Goal: Task Accomplishment & Management: Use online tool/utility

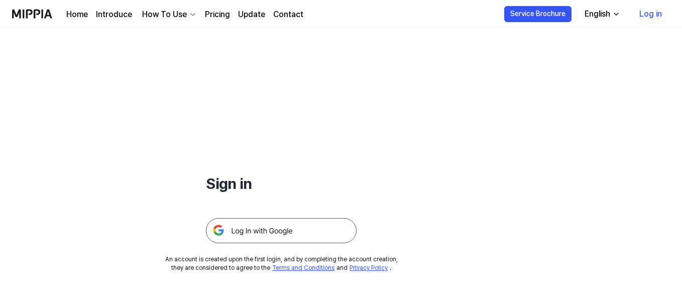
click at [279, 228] on img at bounding box center [281, 230] width 151 height 25
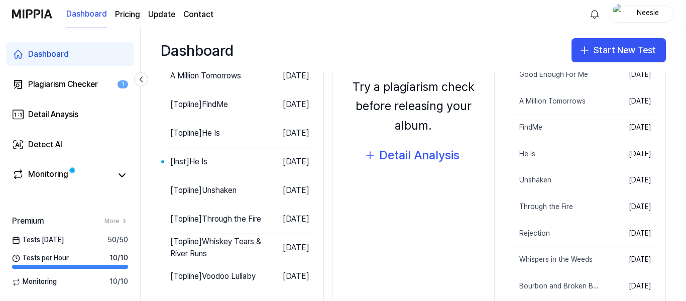
scroll to position [201, 0]
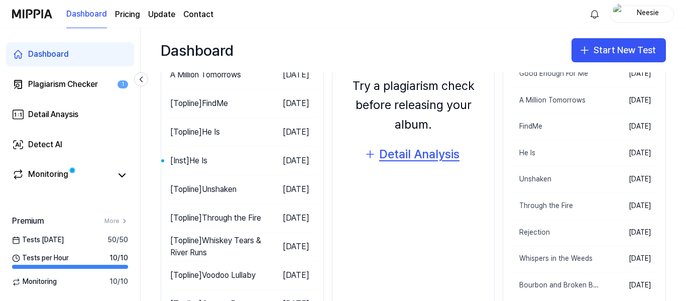
click at [424, 153] on div "Detail Analysis" at bounding box center [419, 154] width 80 height 19
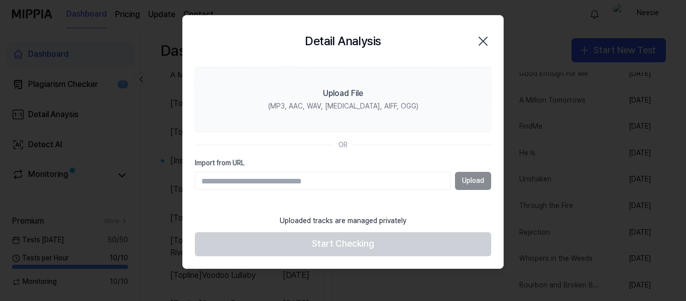
click at [484, 41] on icon "button" at bounding box center [483, 41] width 8 height 8
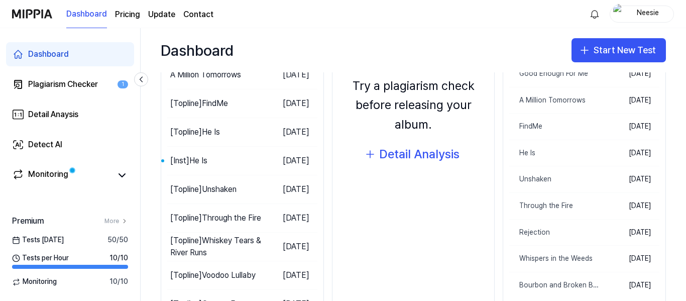
click at [392, 18] on div "Dashboard Pricing Update Contact Neesie" at bounding box center [343, 14] width 662 height 28
click at [595, 43] on button "Start New Test" at bounding box center [618, 50] width 94 height 24
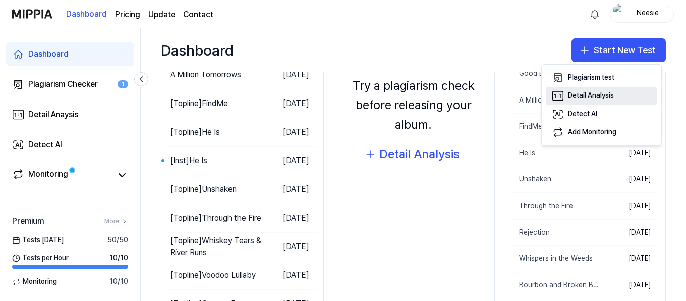
click at [600, 95] on div "Detail Analysis" at bounding box center [591, 96] width 46 height 10
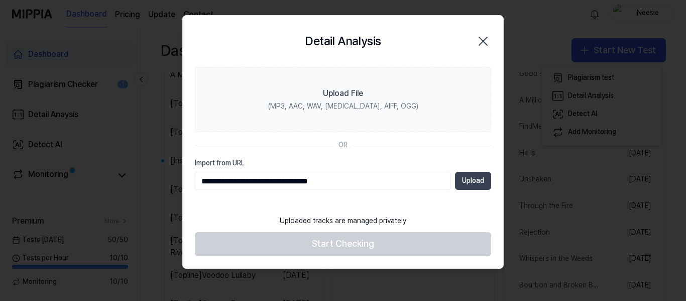
type input "**********"
click at [476, 181] on button "Upload" at bounding box center [473, 181] width 36 height 18
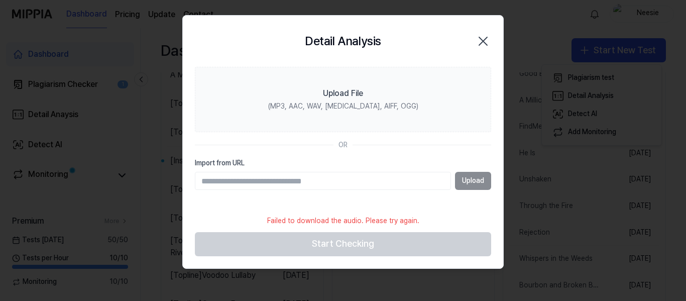
click at [483, 44] on icon "button" at bounding box center [483, 41] width 16 height 16
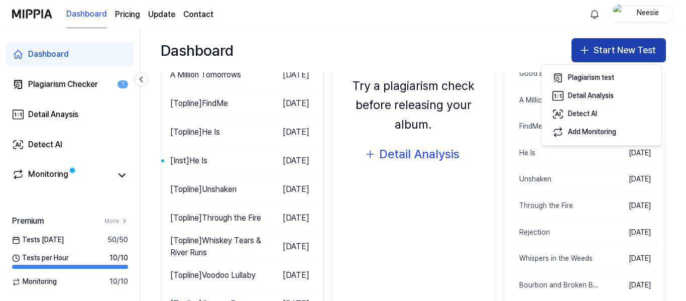
click at [620, 43] on button "Start New Test" at bounding box center [618, 50] width 94 height 24
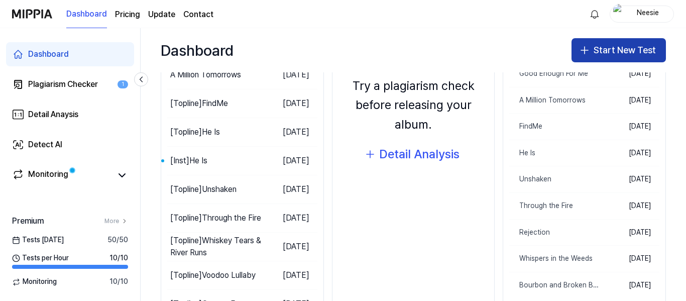
click at [620, 45] on button "Start New Test" at bounding box center [618, 50] width 94 height 24
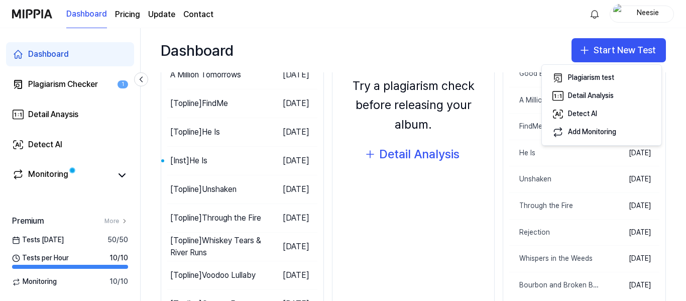
drag, startPoint x: 401, startPoint y: 30, endPoint x: 382, endPoint y: 32, distance: 19.2
click at [401, 29] on div "Dashboard Start New Test" at bounding box center [413, 50] width 545 height 44
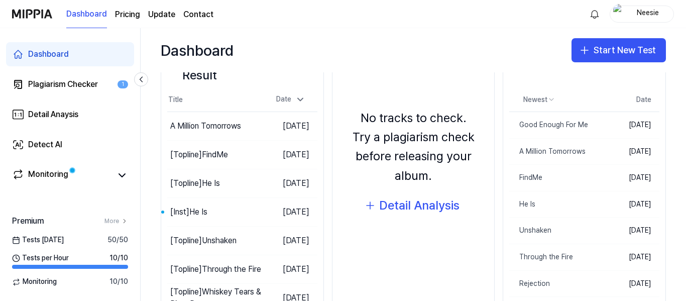
scroll to position [151, 0]
click at [423, 206] on div "Detail Analysis" at bounding box center [419, 204] width 80 height 19
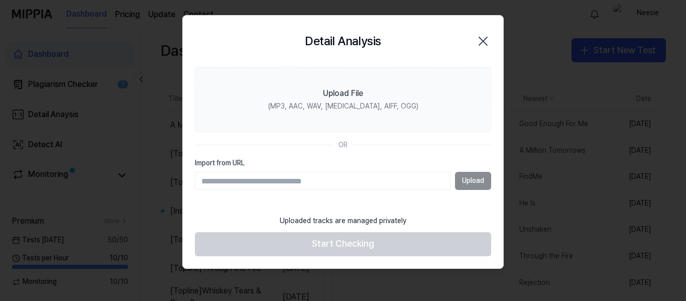
click at [469, 180] on div "Upload" at bounding box center [343, 181] width 296 height 18
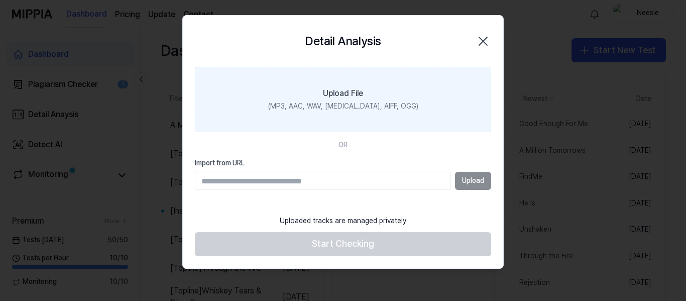
click at [380, 79] on label "Upload File (MP3, AAC, WAV, FLAC, AIFF, OGG)" at bounding box center [343, 99] width 296 height 65
click at [0, 0] on input "Upload File (MP3, AAC, WAV, FLAC, AIFF, OGG)" at bounding box center [0, 0] width 0 height 0
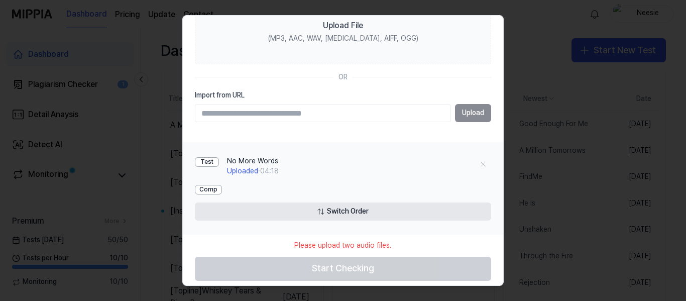
scroll to position [75, 0]
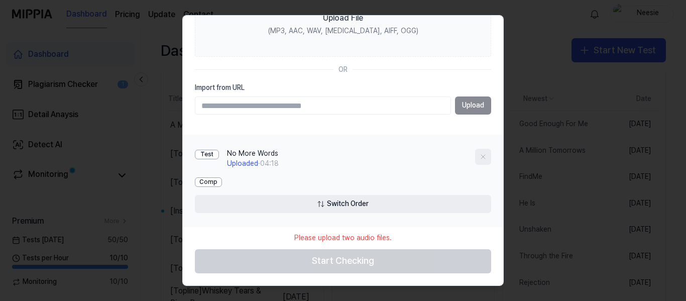
click at [480, 156] on icon at bounding box center [483, 157] width 8 height 8
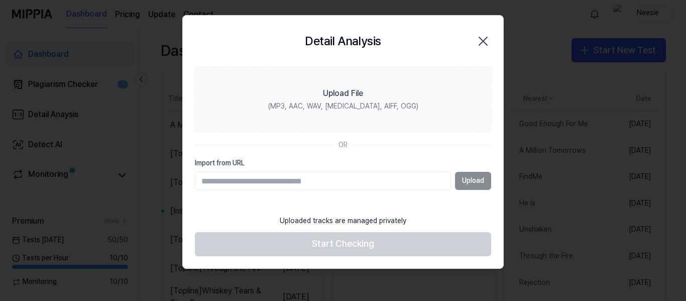
click at [486, 39] on icon "button" at bounding box center [483, 41] width 16 height 16
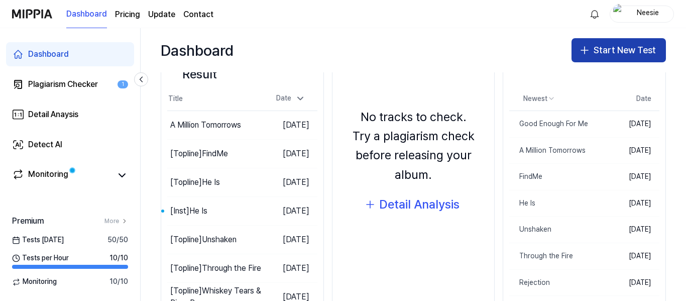
click at [586, 43] on button "Start New Test" at bounding box center [618, 50] width 94 height 24
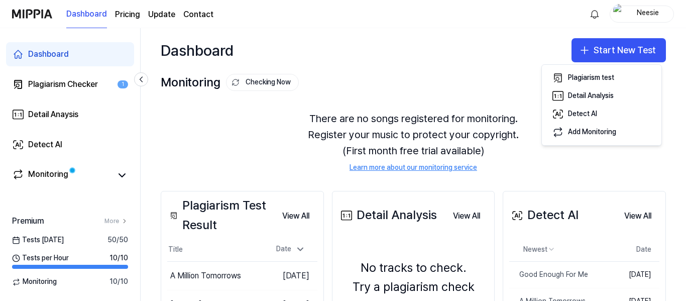
click at [238, 143] on div "There are no songs registered for monitoring. Register your music to protect yo…" at bounding box center [413, 141] width 505 height 86
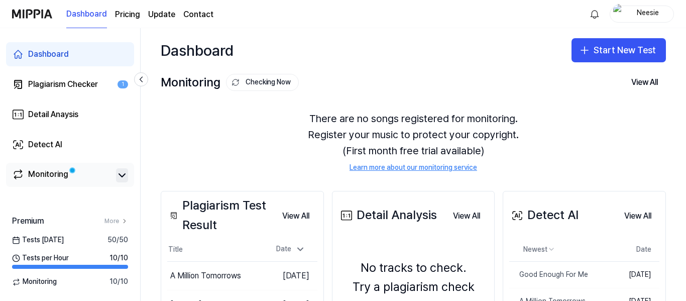
click at [117, 173] on icon at bounding box center [122, 175] width 12 height 12
click at [60, 84] on div "Plagiarism Checker" at bounding box center [63, 84] width 70 height 12
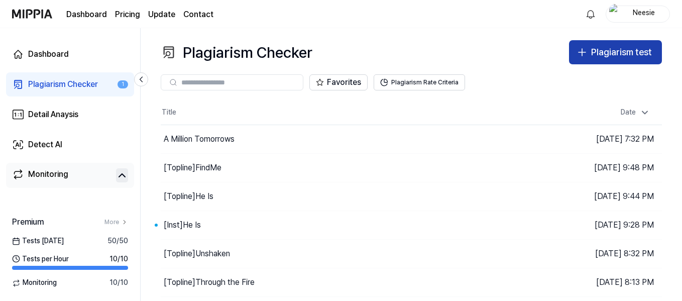
click at [608, 52] on div "Plagiarism test" at bounding box center [621, 52] width 61 height 15
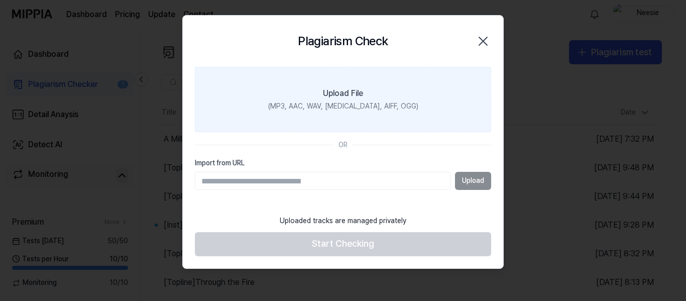
click at [351, 89] on div "Upload File" at bounding box center [343, 93] width 40 height 12
click at [0, 0] on input "Upload File (MP3, AAC, WAV, FLAC, AIFF, OGG)" at bounding box center [0, 0] width 0 height 0
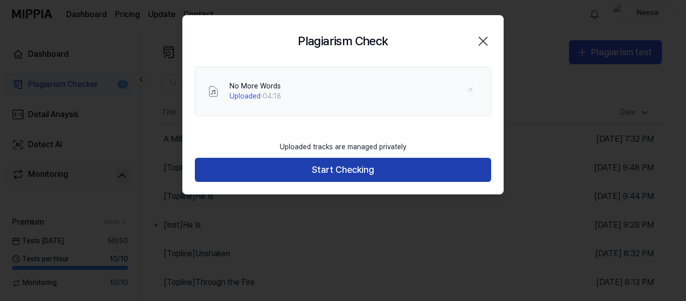
click at [363, 166] on button "Start Checking" at bounding box center [343, 170] width 296 height 24
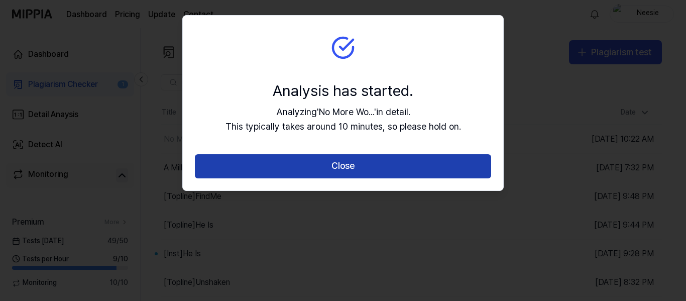
click at [359, 166] on button "Close" at bounding box center [343, 166] width 296 height 24
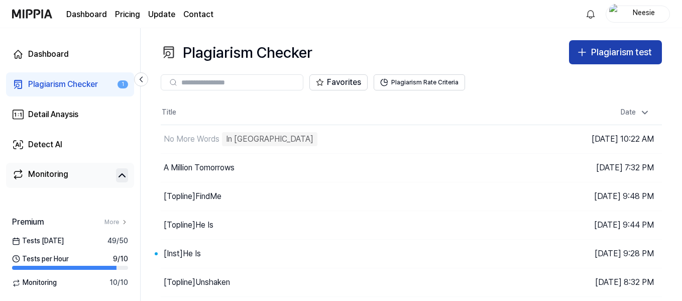
click at [584, 51] on icon "button" at bounding box center [582, 52] width 12 height 12
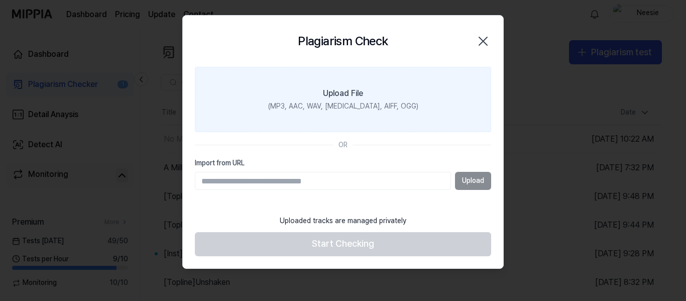
click at [360, 88] on div "Upload File" at bounding box center [343, 93] width 40 height 12
click at [0, 0] on input "Upload File (MP3, AAC, WAV, FLAC, AIFF, OGG)" at bounding box center [0, 0] width 0 height 0
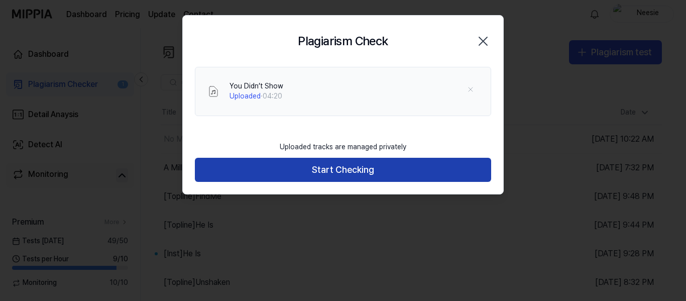
click at [388, 179] on button "Start Checking" at bounding box center [343, 170] width 296 height 24
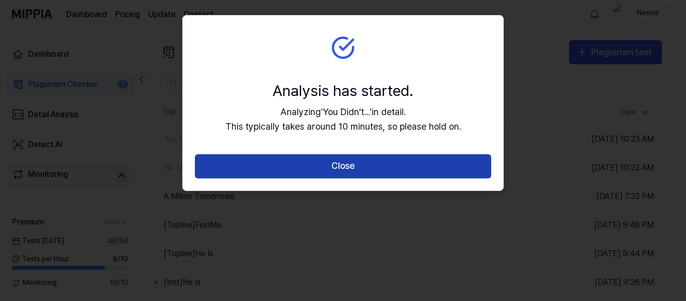
click at [373, 165] on button "Close" at bounding box center [343, 166] width 296 height 24
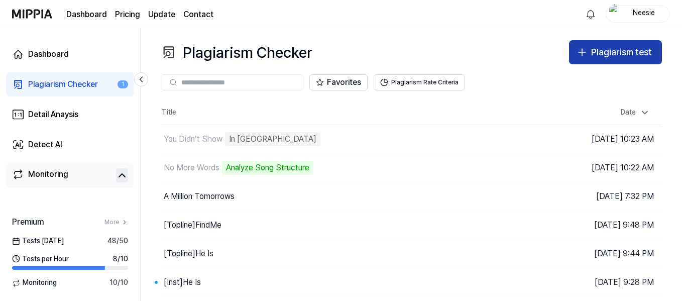
click at [604, 48] on div "Plagiarism test" at bounding box center [621, 52] width 61 height 15
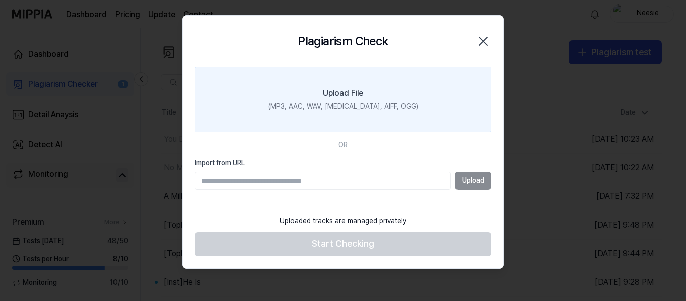
click at [351, 94] on div "Upload File" at bounding box center [343, 93] width 40 height 12
click at [0, 0] on input "Upload File (MP3, AAC, WAV, FLAC, AIFF, OGG)" at bounding box center [0, 0] width 0 height 0
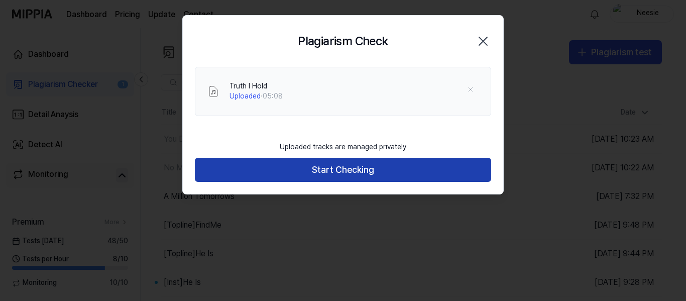
click at [356, 162] on button "Start Checking" at bounding box center [343, 170] width 296 height 24
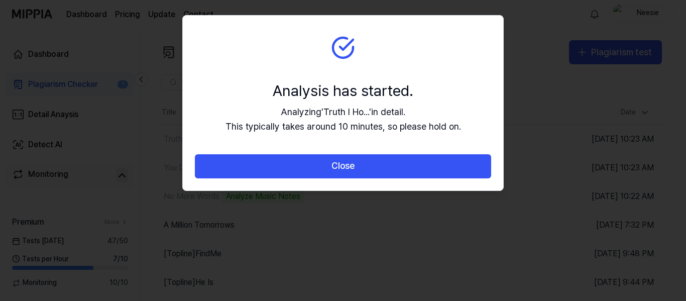
drag, startPoint x: 360, startPoint y: 170, endPoint x: 383, endPoint y: 162, distance: 24.0
click at [360, 171] on button "Close" at bounding box center [343, 166] width 296 height 24
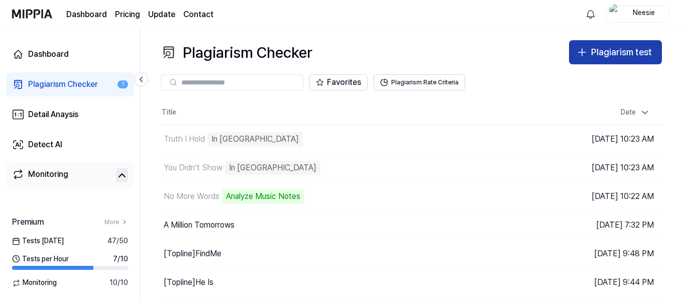
click at [605, 55] on div "Plagiarism test" at bounding box center [621, 52] width 61 height 15
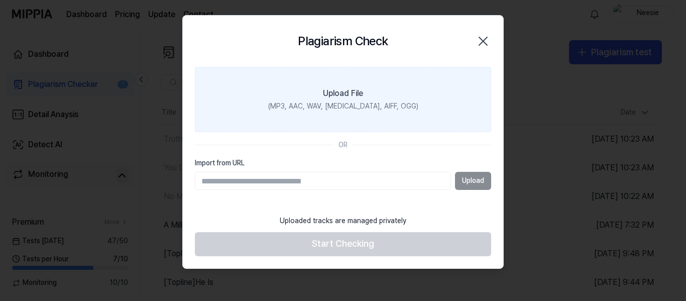
click at [368, 111] on div "(MP3, AAC, WAV, FLAC, AIFF, OGG)" at bounding box center [343, 106] width 150 height 10
click at [0, 0] on input "Upload File (MP3, AAC, WAV, FLAC, AIFF, OGG)" at bounding box center [0, 0] width 0 height 0
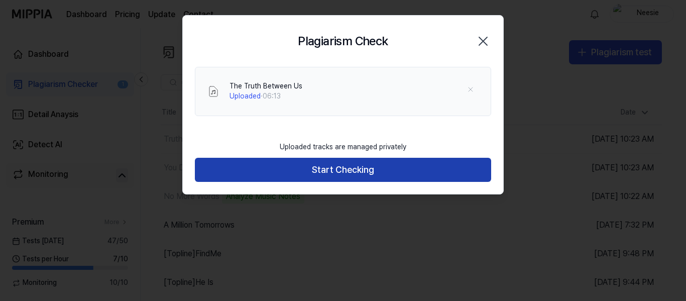
click at [371, 165] on button "Start Checking" at bounding box center [343, 170] width 296 height 24
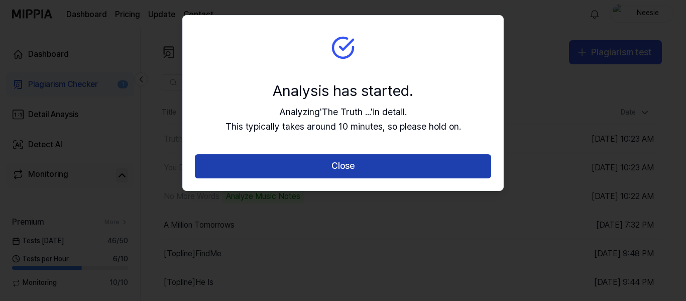
click at [410, 168] on button "Close" at bounding box center [343, 166] width 296 height 24
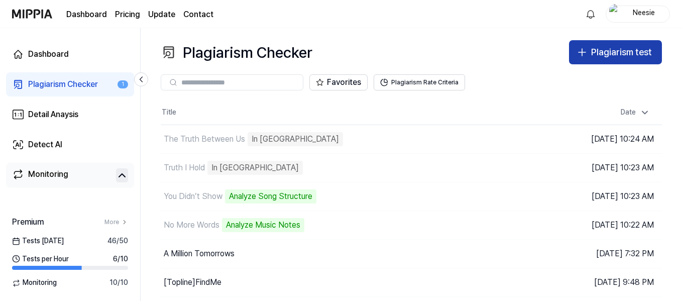
click at [636, 55] on div "Plagiarism test" at bounding box center [621, 52] width 61 height 15
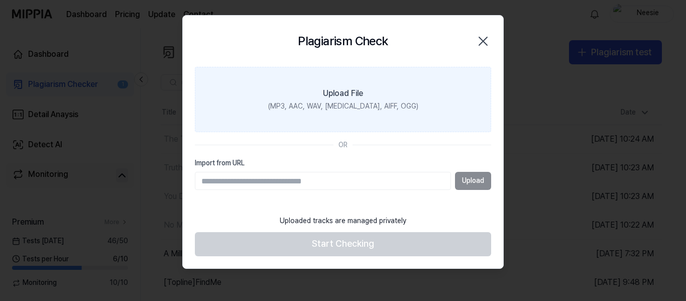
click at [352, 95] on div "Upload File" at bounding box center [343, 93] width 40 height 12
click at [0, 0] on input "Upload File (MP3, AAC, WAV, FLAC, AIFF, OGG)" at bounding box center [0, 0] width 0 height 0
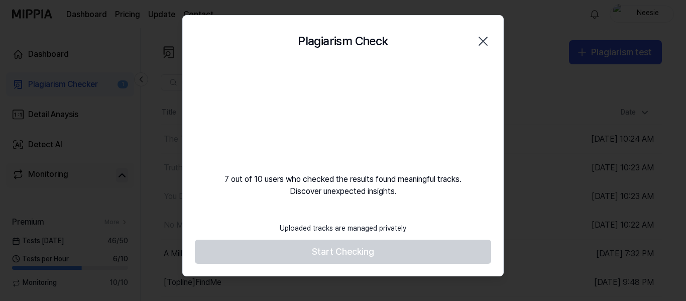
click at [480, 42] on icon "button" at bounding box center [483, 41] width 16 height 16
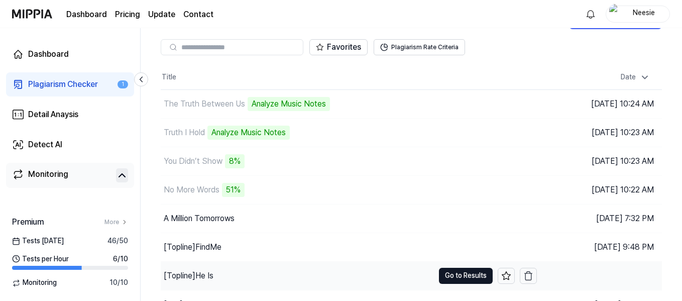
scroll to position [50, 0]
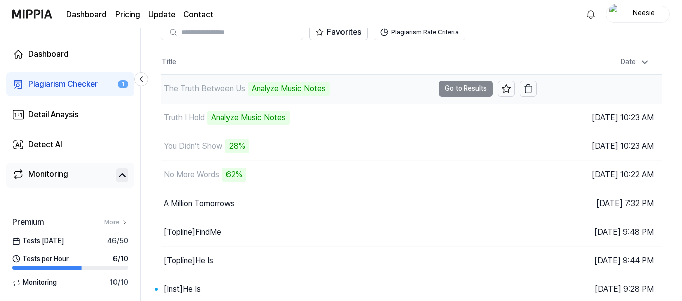
click at [305, 89] on div "Analyze Music Notes" at bounding box center [289, 89] width 82 height 14
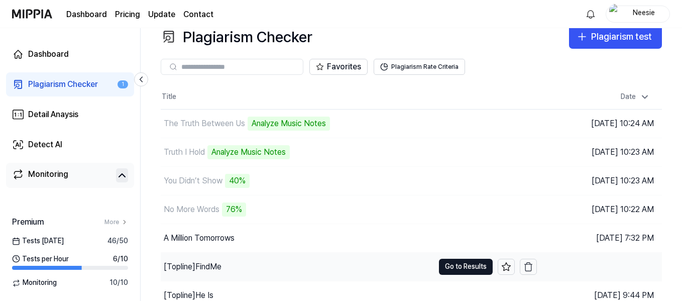
scroll to position [0, 0]
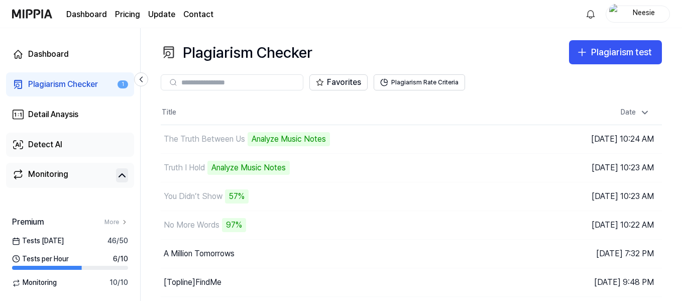
click at [65, 144] on link "Detect AI" at bounding box center [70, 145] width 128 height 24
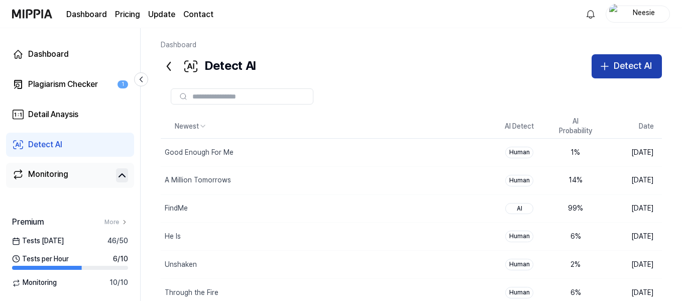
click at [635, 68] on div "Detect AI" at bounding box center [633, 66] width 38 height 15
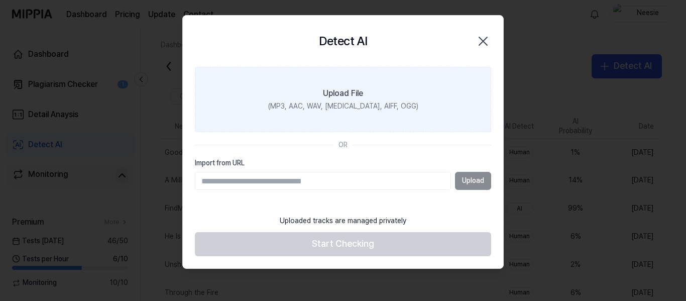
click at [355, 94] on div "Upload File" at bounding box center [343, 93] width 40 height 12
click at [0, 0] on input "Upload File (MP3, AAC, WAV, FLAC, AIFF, OGG)" at bounding box center [0, 0] width 0 height 0
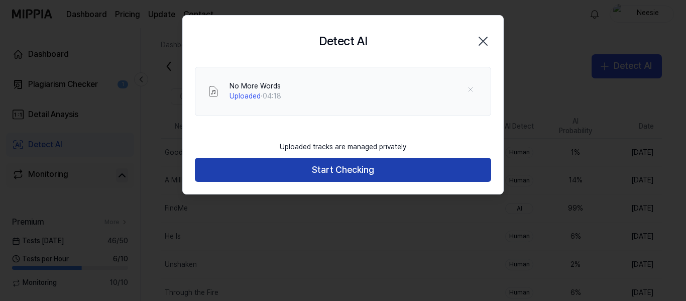
click at [450, 167] on button "Start Checking" at bounding box center [343, 170] width 296 height 24
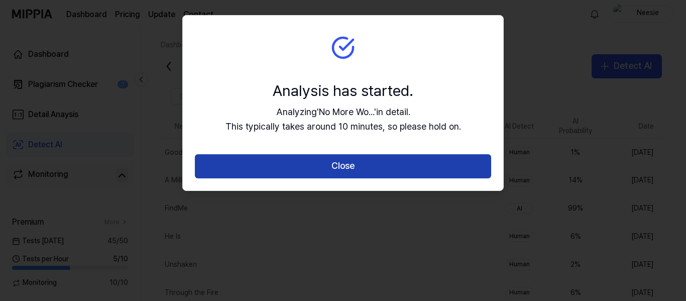
click at [417, 158] on button "Close" at bounding box center [343, 166] width 296 height 24
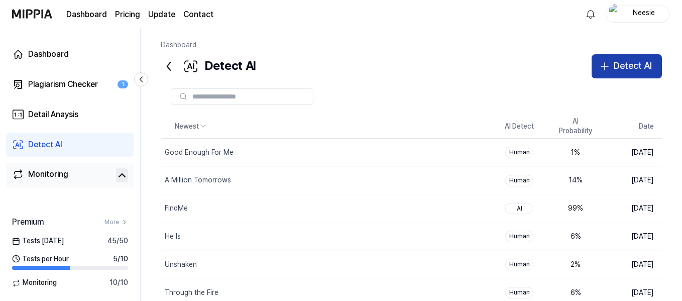
click at [618, 60] on div "Detect AI" at bounding box center [633, 66] width 38 height 15
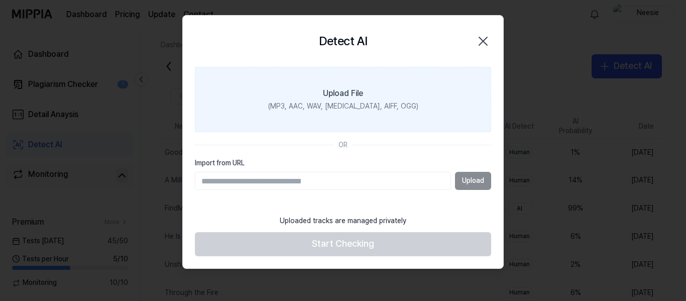
click at [368, 87] on label "Upload File (MP3, AAC, WAV, FLAC, AIFF, OGG)" at bounding box center [343, 99] width 296 height 65
click at [0, 0] on input "Upload File (MP3, AAC, WAV, FLAC, AIFF, OGG)" at bounding box center [0, 0] width 0 height 0
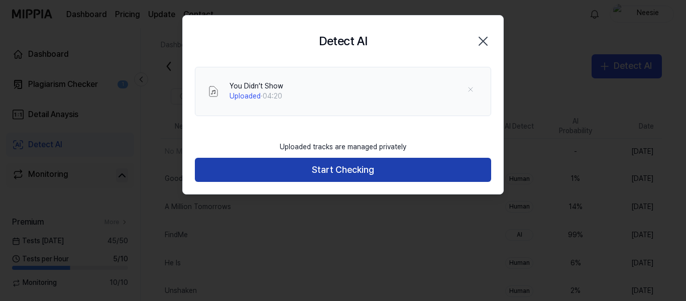
click at [431, 173] on button "Start Checking" at bounding box center [343, 170] width 296 height 24
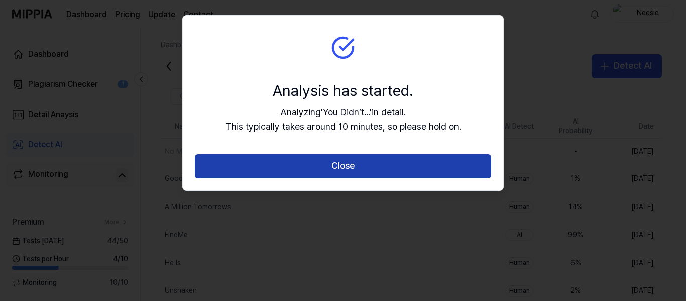
click at [383, 163] on button "Close" at bounding box center [343, 166] width 296 height 24
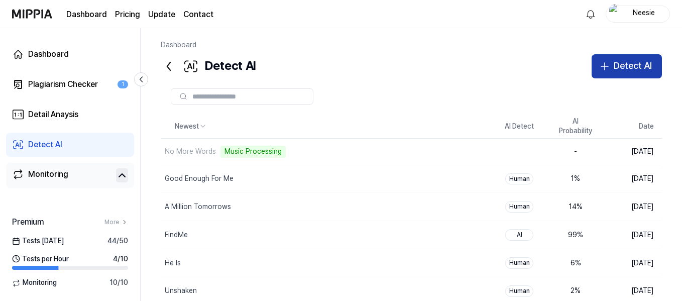
click at [635, 66] on div "Detect AI" at bounding box center [633, 66] width 38 height 15
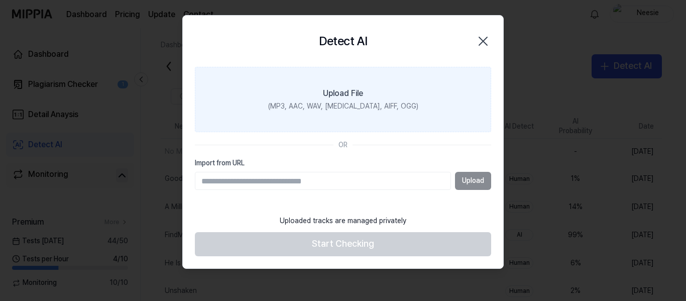
click at [348, 97] on div "Upload File" at bounding box center [343, 93] width 40 height 12
click at [0, 0] on input "Upload File (MP3, AAC, WAV, FLAC, AIFF, OGG)" at bounding box center [0, 0] width 0 height 0
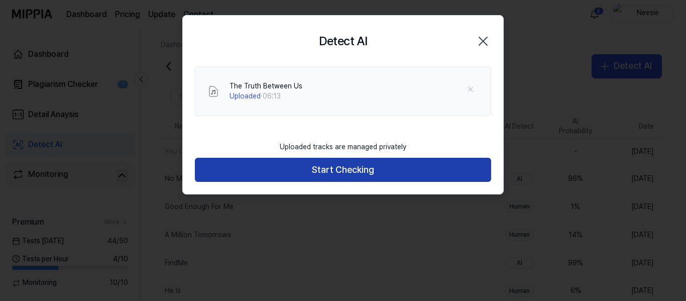
click at [424, 173] on button "Start Checking" at bounding box center [343, 170] width 296 height 24
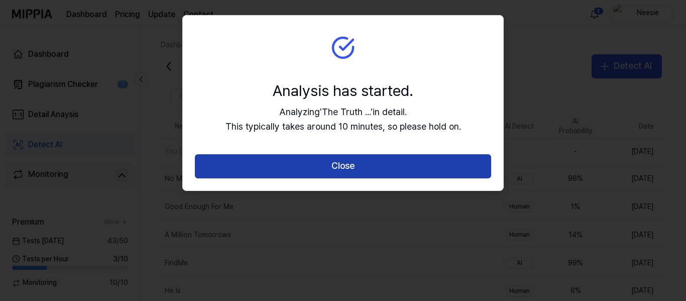
click at [398, 160] on button "Close" at bounding box center [343, 166] width 296 height 24
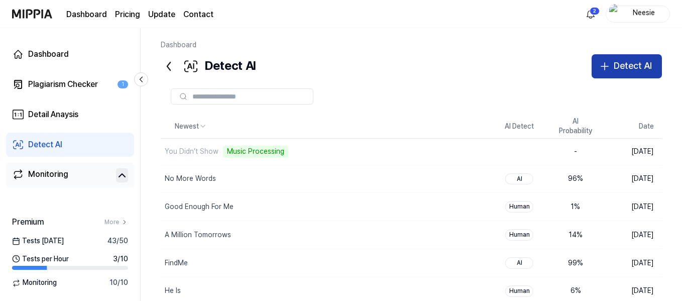
click at [620, 58] on button "Detect AI" at bounding box center [626, 66] width 70 height 24
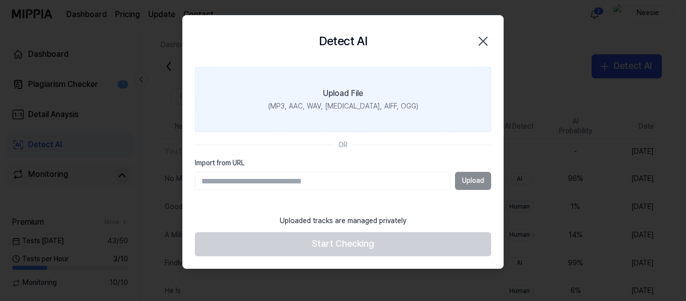
click at [342, 80] on label "Upload File (MP3, AAC, WAV, FLAC, AIFF, OGG)" at bounding box center [343, 99] width 296 height 65
click at [0, 0] on input "Upload File (MP3, AAC, WAV, FLAC, AIFF, OGG)" at bounding box center [0, 0] width 0 height 0
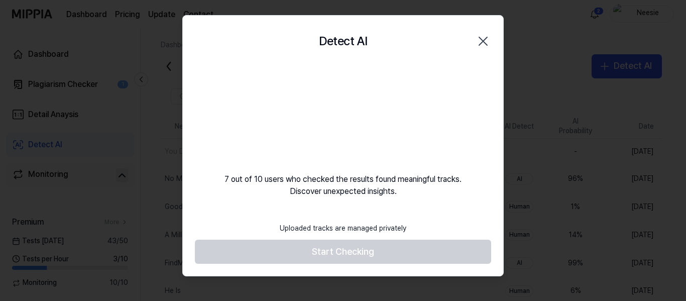
click at [486, 37] on icon "button" at bounding box center [483, 41] width 16 height 16
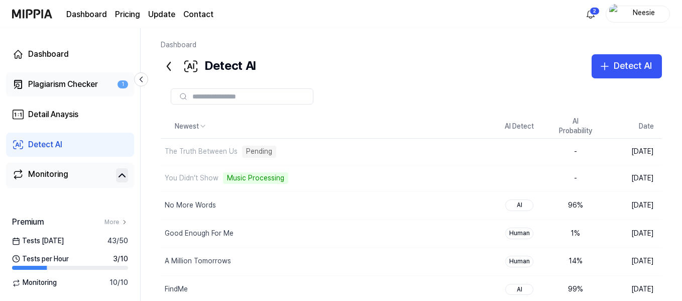
click at [36, 79] on div "Plagiarism Checker" at bounding box center [63, 84] width 70 height 12
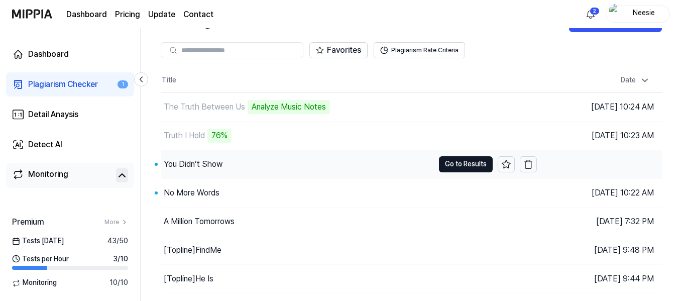
scroll to position [50, 0]
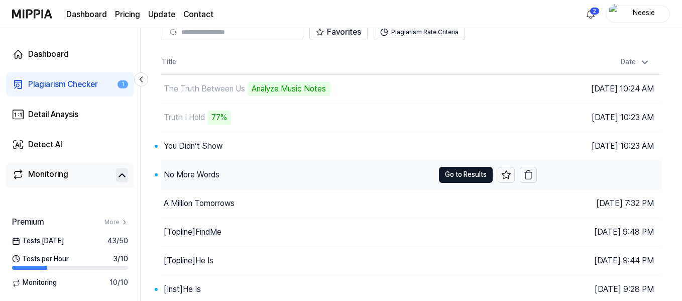
click at [260, 178] on div "No More Words" at bounding box center [297, 175] width 273 height 28
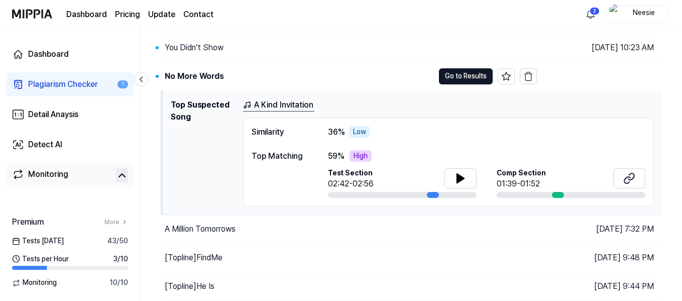
scroll to position [151, 0]
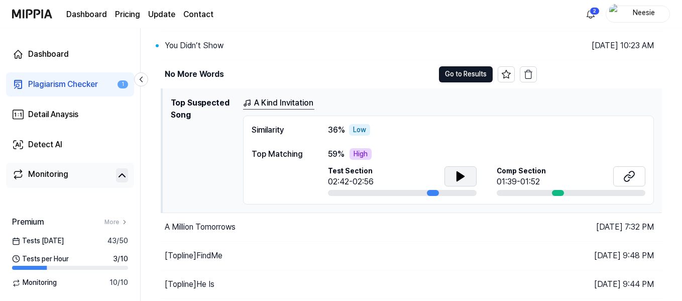
click at [463, 174] on icon at bounding box center [460, 176] width 12 height 12
click at [462, 172] on icon at bounding box center [460, 176] width 12 height 12
click at [464, 181] on icon at bounding box center [460, 176] width 12 height 12
click at [629, 174] on icon at bounding box center [629, 176] width 12 height 12
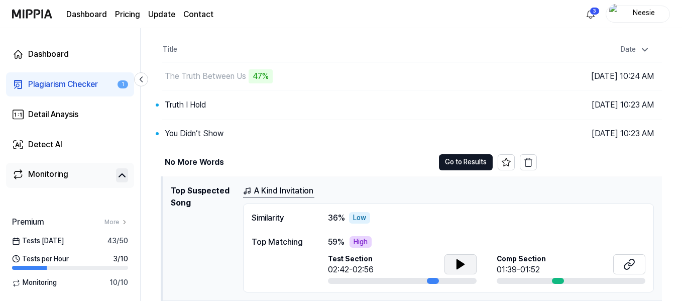
scroll to position [50, 0]
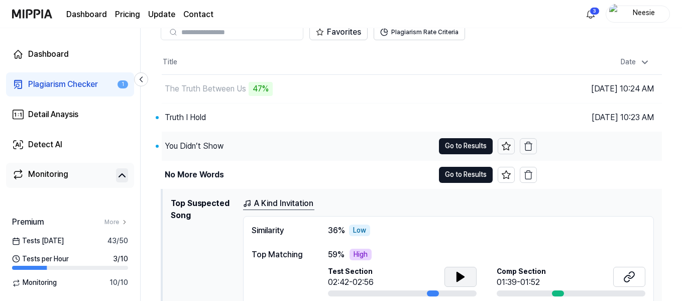
click at [388, 151] on div "You Didn’t Show" at bounding box center [298, 146] width 272 height 28
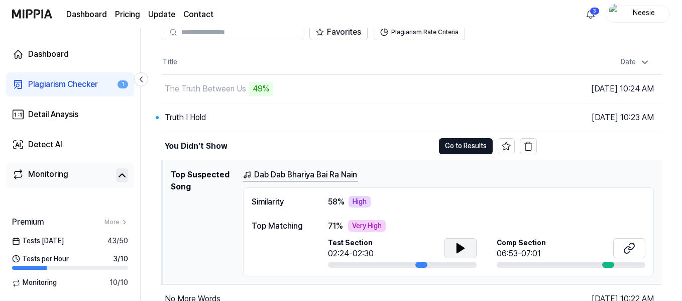
click at [458, 247] on icon at bounding box center [460, 248] width 7 height 9
click at [629, 247] on icon at bounding box center [627, 249] width 6 height 7
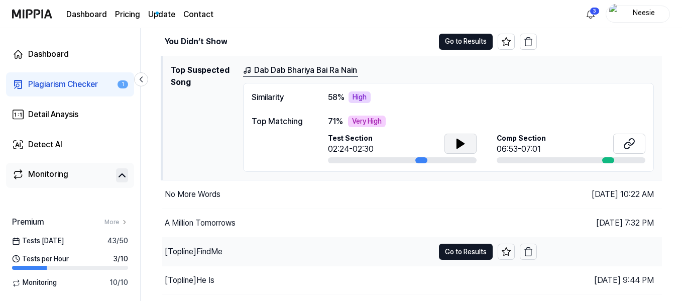
scroll to position [0, 0]
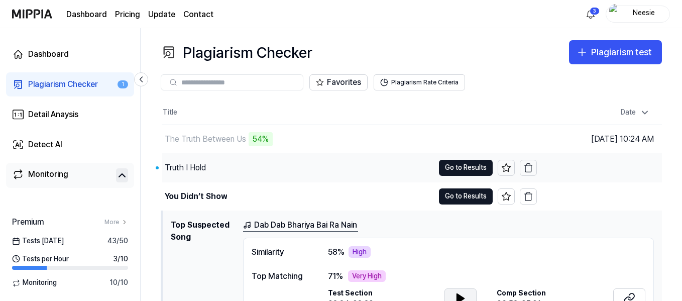
click at [268, 168] on div "Truth I Hold" at bounding box center [298, 168] width 272 height 28
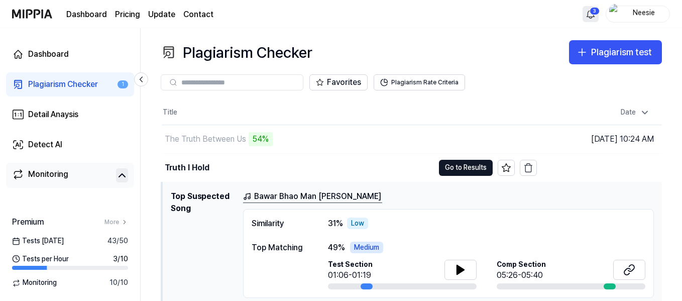
click at [592, 15] on html "Dashboard Pricing Update Contact 3 Neesie Dashboard Plagiarism Checker 1 Detail…" at bounding box center [341, 150] width 682 height 301
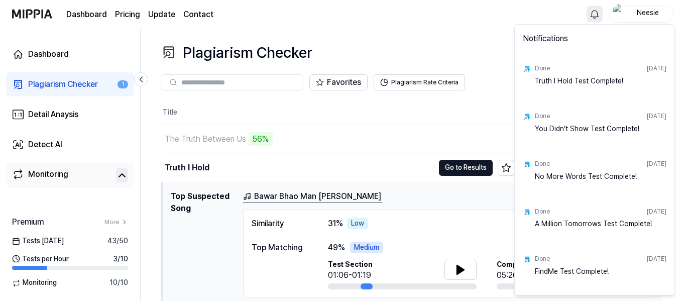
click at [68, 79] on html "Dashboard Pricing Update Contact Neesie Dashboard Plagiarism Checker 1 Detail A…" at bounding box center [343, 150] width 686 height 301
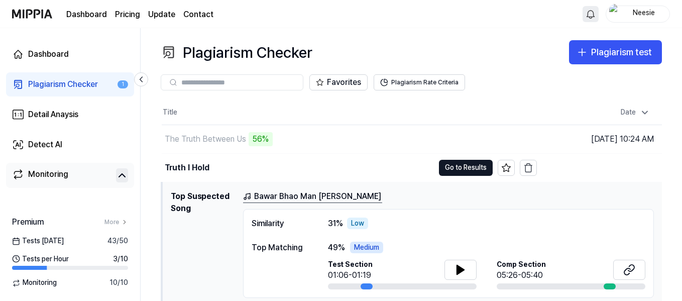
click at [67, 79] on div "Plagiarism Checker" at bounding box center [63, 84] width 70 height 12
click at [99, 83] on link "Plagiarism Checker 1" at bounding box center [70, 84] width 128 height 24
click at [321, 136] on div "The Truth Between Us 56%" at bounding box center [298, 139] width 272 height 28
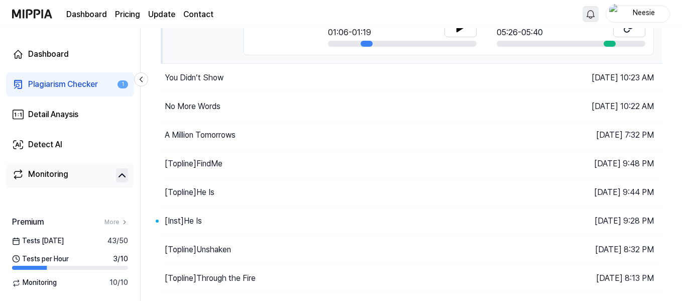
scroll to position [251, 0]
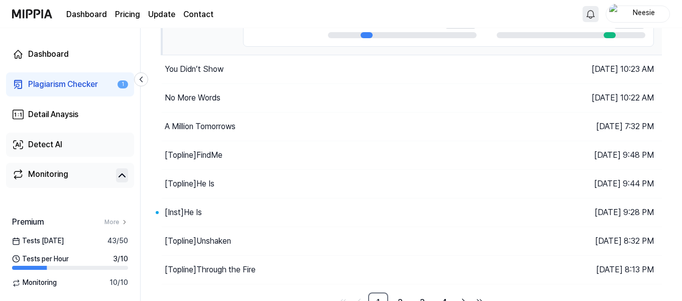
click at [66, 140] on link "Detect AI" at bounding box center [70, 145] width 128 height 24
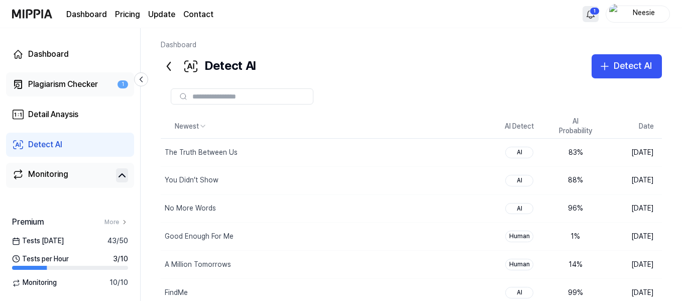
click at [69, 79] on div "Plagiarism Checker" at bounding box center [63, 84] width 70 height 12
click at [81, 91] on link "Plagiarism Checker 1" at bounding box center [70, 84] width 128 height 24
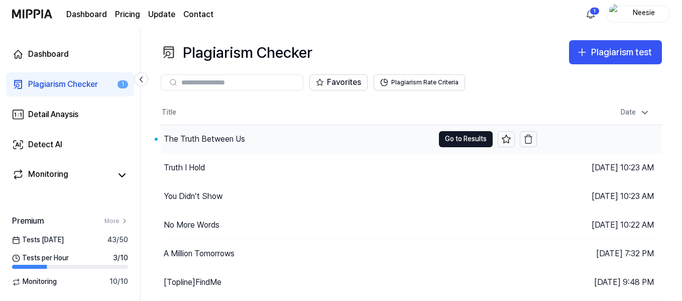
click at [371, 134] on div "The Truth Between Us" at bounding box center [297, 139] width 273 height 28
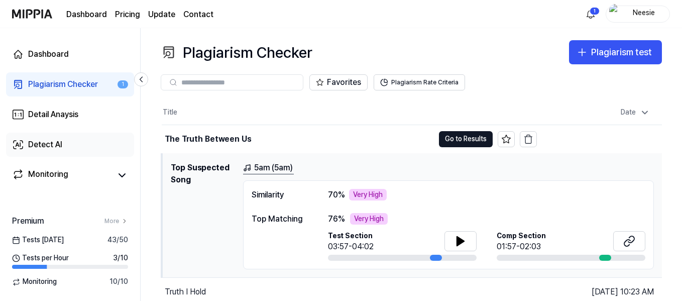
click at [64, 146] on link "Detect AI" at bounding box center [70, 145] width 128 height 24
